Goal: Information Seeking & Learning: Find specific fact

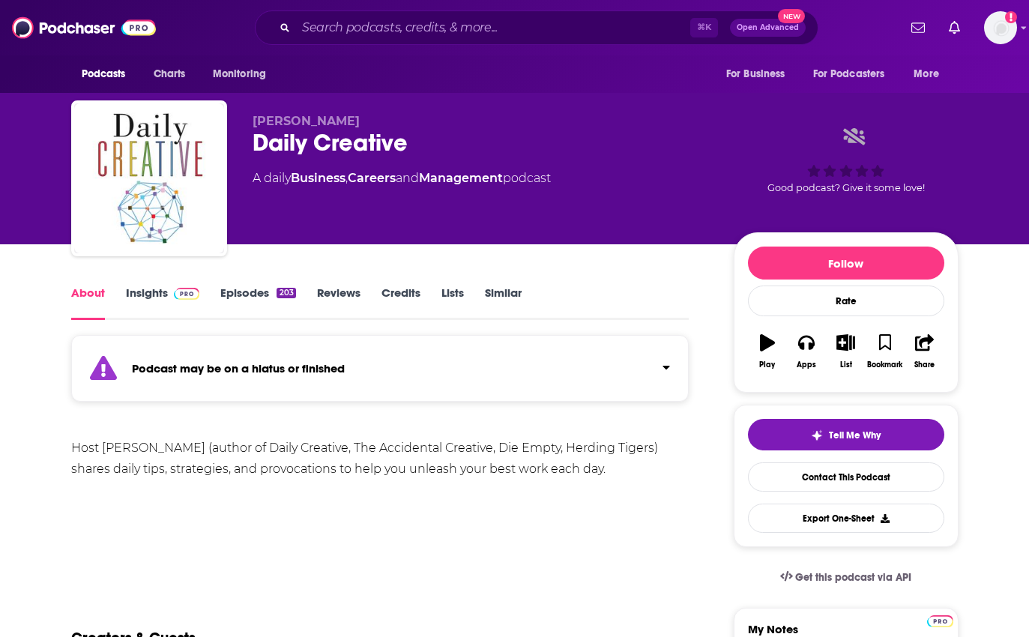
click at [147, 302] on link "Insights" at bounding box center [163, 303] width 74 height 34
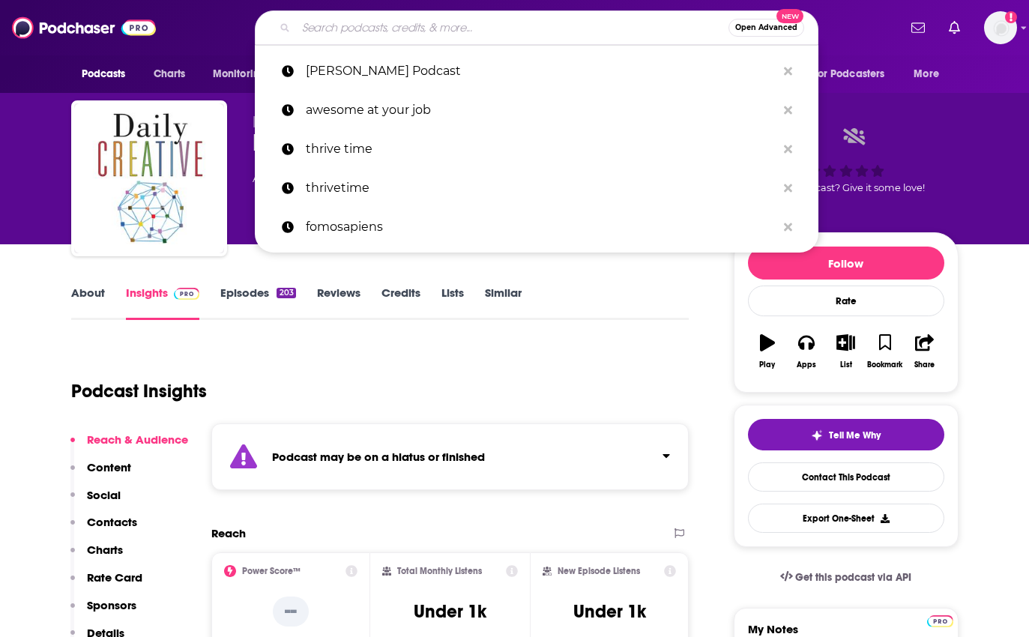
click at [391, 23] on input "Search podcasts, credits, & more..." at bounding box center [512, 28] width 432 height 24
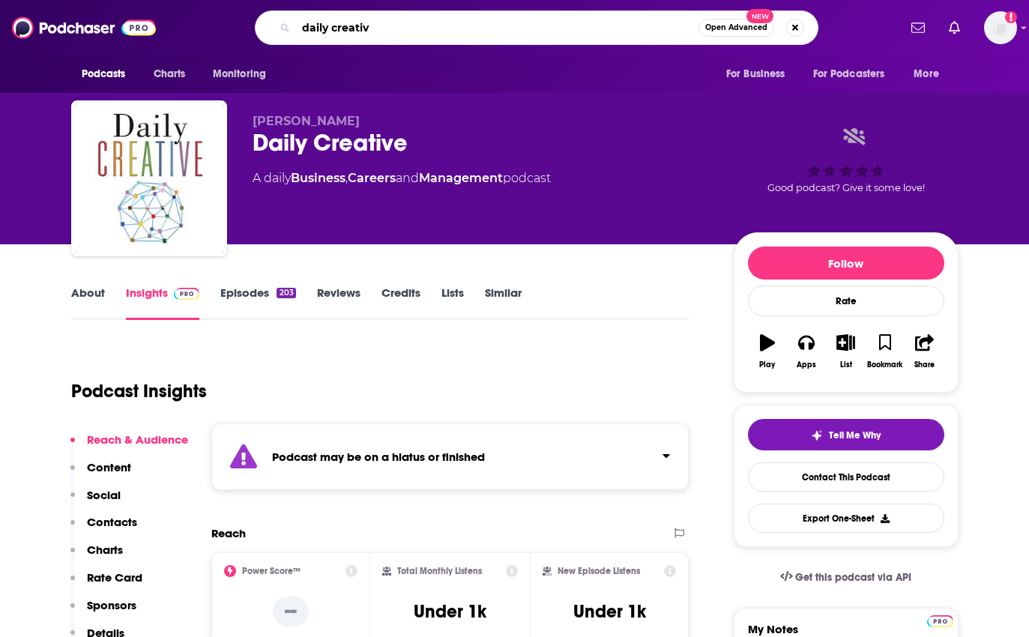
type input "daily creative"
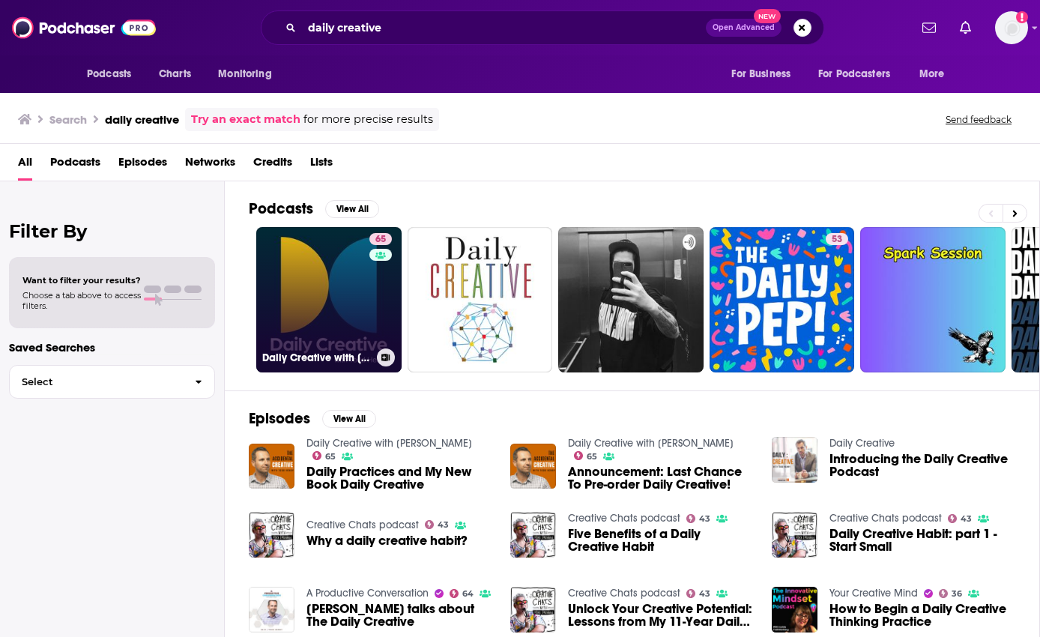
click at [363, 266] on link "65 Daily Creative with Todd Henry" at bounding box center [328, 299] width 145 height 145
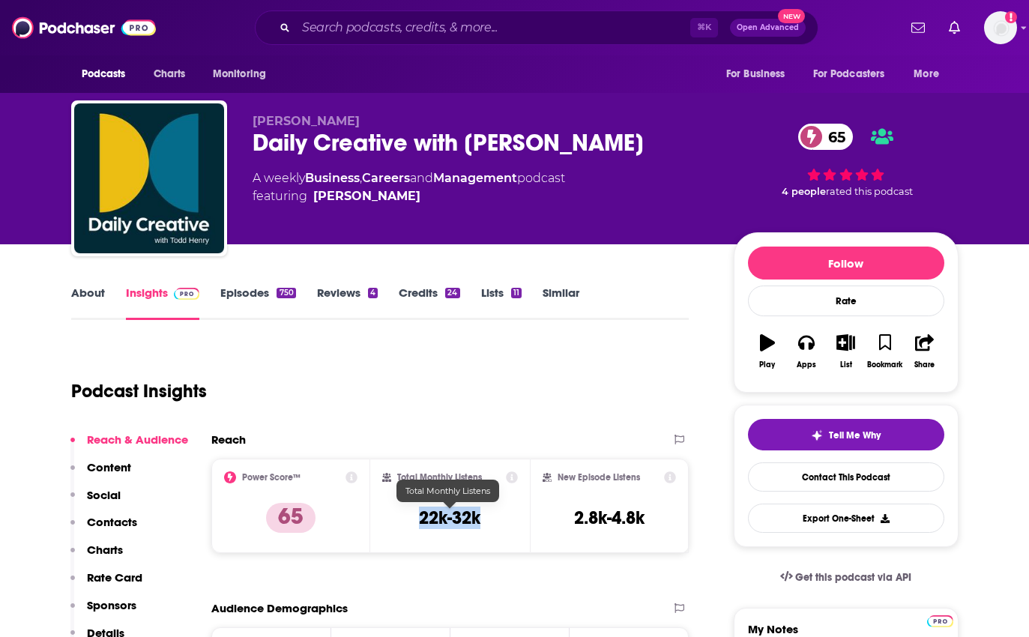
drag, startPoint x: 484, startPoint y: 515, endPoint x: 402, endPoint y: 516, distance: 82.4
click at [402, 516] on div "Total Monthly Listens 22k-32k" at bounding box center [450, 505] width 136 height 69
copy h3 "22k-32k"
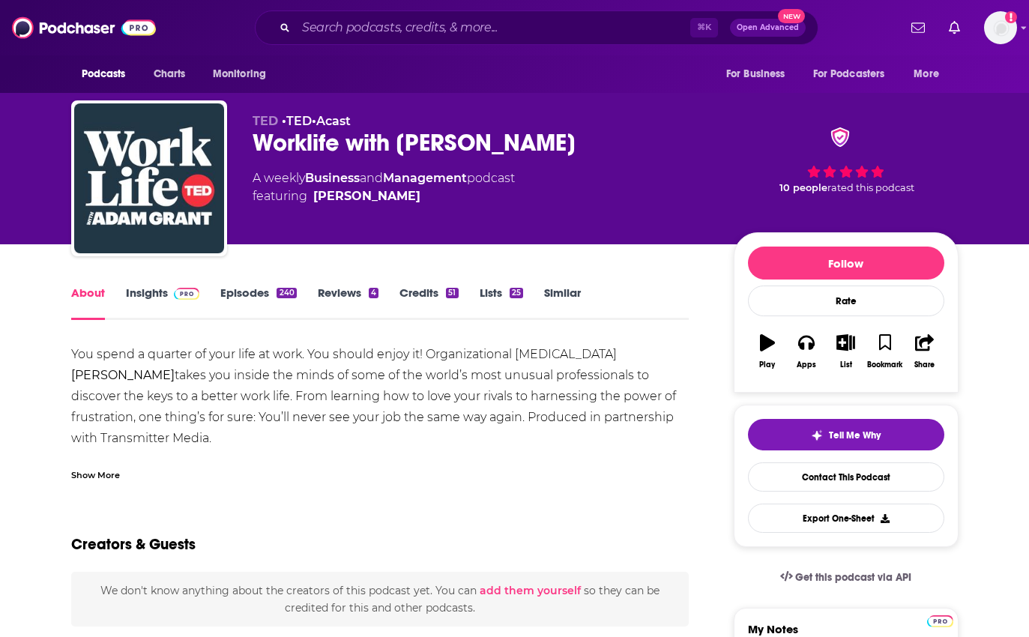
click at [144, 292] on link "Insights" at bounding box center [163, 303] width 74 height 34
